Goal: Transaction & Acquisition: Purchase product/service

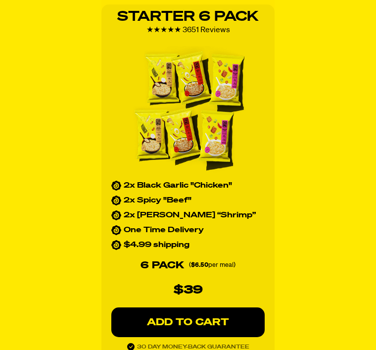
scroll to position [1457, 0]
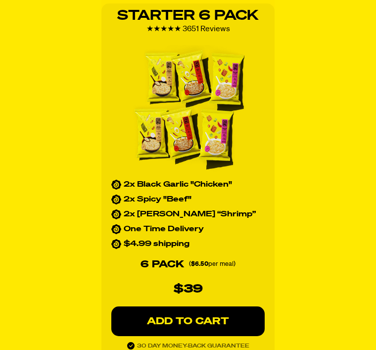
click at [197, 319] on p "ADD TO CART" at bounding box center [188, 321] width 114 height 10
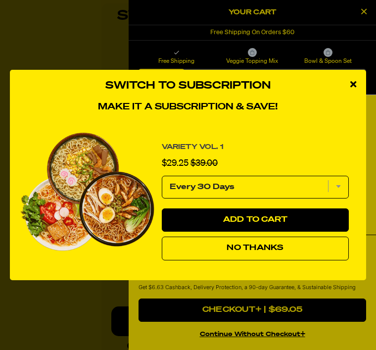
click at [230, 252] on span "No Thanks" at bounding box center [255, 248] width 57 height 8
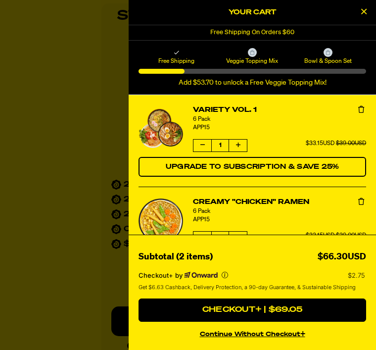
click at [359, 10] on button "Close Cart" at bounding box center [363, 12] width 15 height 15
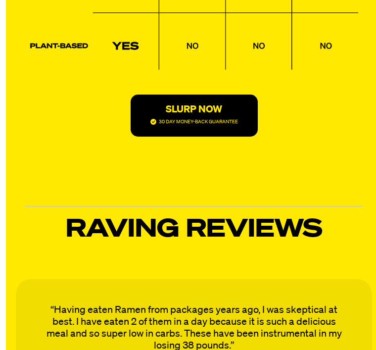
scroll to position [2544, 0]
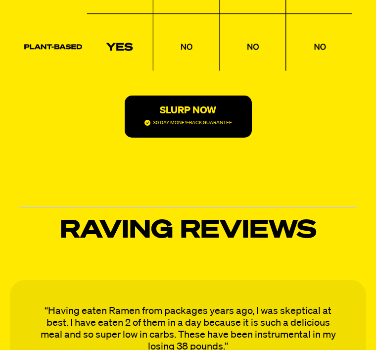
click at [223, 118] on p "30 DAY MONEY-BACK GUARANTEE" at bounding box center [192, 123] width 79 height 10
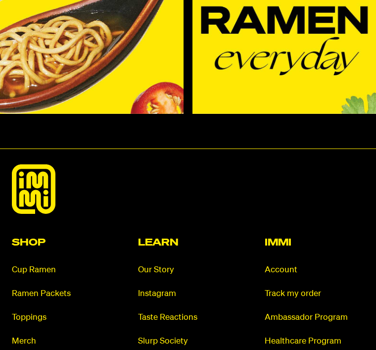
scroll to position [7387, 0]
click at [39, 264] on link "Cup Ramen" at bounding box center [62, 269] width 100 height 11
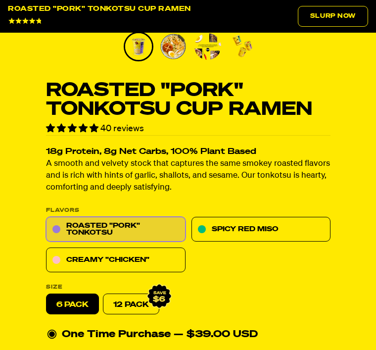
scroll to position [421, 0]
click at [148, 263] on link "Creamy "Chicken"" at bounding box center [116, 260] width 140 height 25
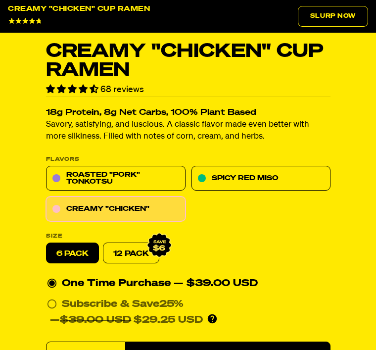
scroll to position [460, 0]
click at [126, 254] on link "12 Pack" at bounding box center [131, 253] width 56 height 21
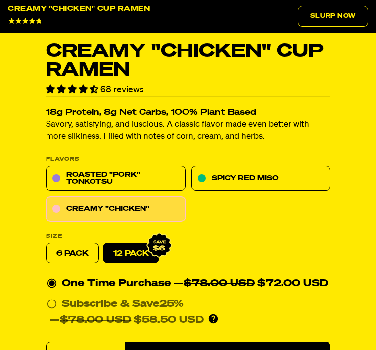
click at [73, 253] on label "6 pack" at bounding box center [72, 253] width 53 height 21
click at [47, 243] on input "6 pack" at bounding box center [46, 243] width 0 height 0
radio input "true"
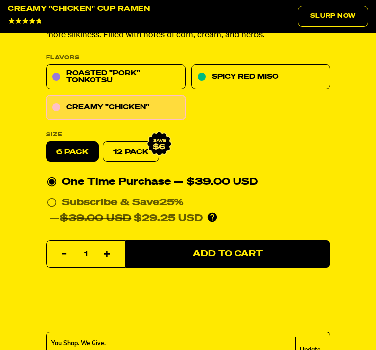
scroll to position [562, 0]
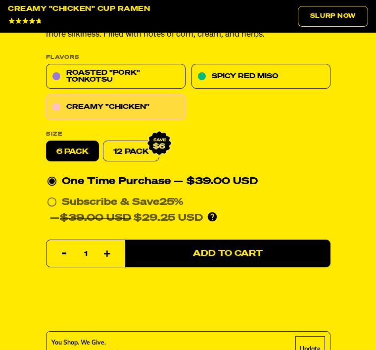
click at [236, 255] on span "Add to Cart" at bounding box center [228, 254] width 70 height 8
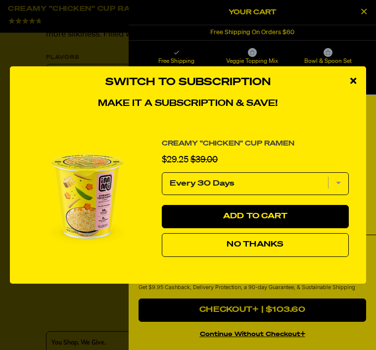
click at [266, 249] on span "No Thanks" at bounding box center [255, 245] width 57 height 8
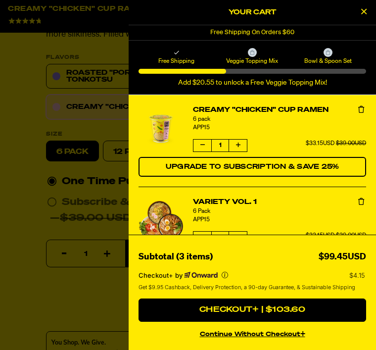
click at [204, 238] on icon "Decrease quantity of Variety Vol. 1" at bounding box center [203, 237] width 4 height 6
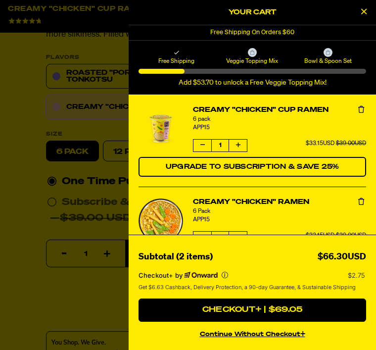
click at [326, 169] on span "Upgrade to Subscription & Save 25%" at bounding box center [253, 166] width 174 height 7
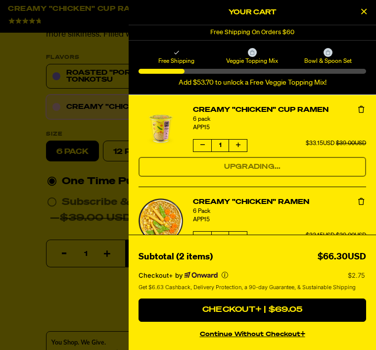
select select "Every 30 Days"
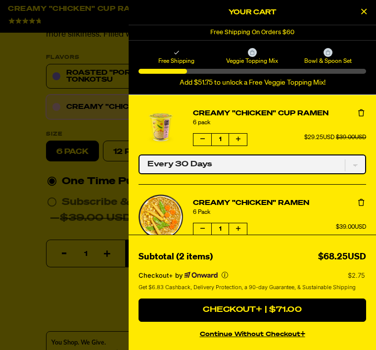
click at [157, 172] on select "One-time only Every 30 Days" at bounding box center [253, 164] width 228 height 20
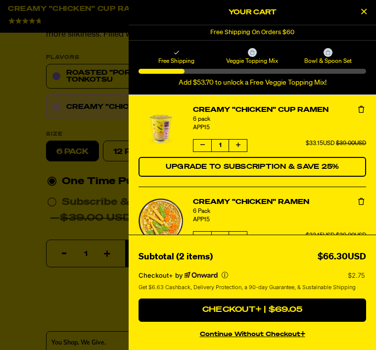
click at [201, 238] on icon "product" at bounding box center [203, 237] width 4 height 6
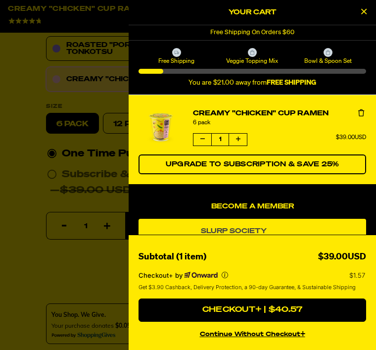
scroll to position [601, 0]
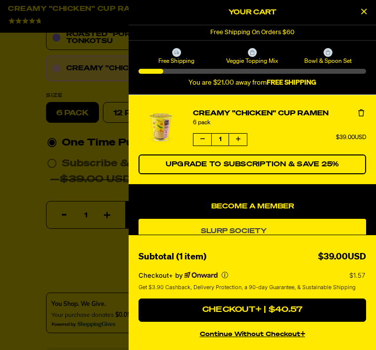
click at [300, 322] on button "Checkout+ | $40.57" at bounding box center [253, 311] width 228 height 24
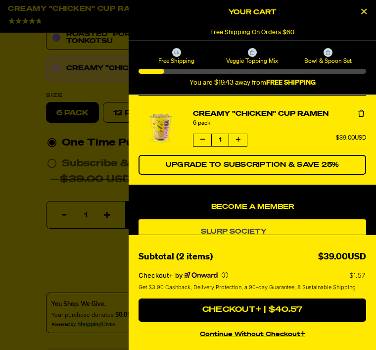
scroll to position [633, 0]
